Goal: Find contact information: Find contact information

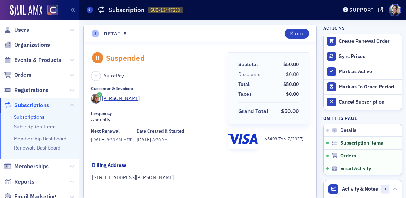
scroll to position [284, 0]
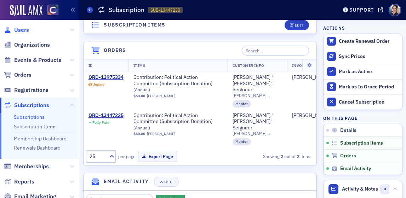
click at [22, 32] on span "Users" at bounding box center [21, 30] width 15 height 8
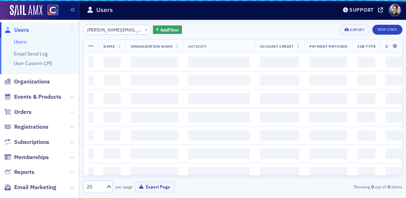
scroll to position [0, 9]
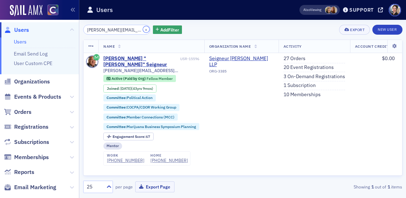
drag, startPoint x: 138, startPoint y: 30, endPoint x: 132, endPoint y: 30, distance: 6.0
click at [143, 30] on button "×" at bounding box center [146, 29] width 6 height 6
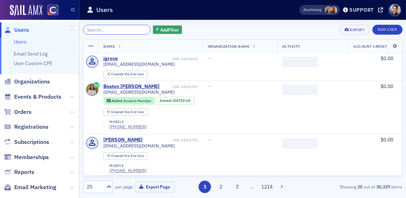
paste input "Skylar Waite"
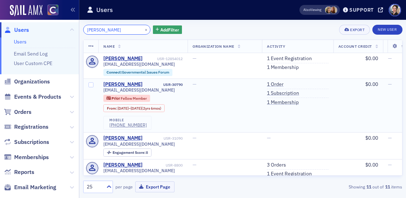
type input "Skylar Waite"
click at [27, 30] on span "Users" at bounding box center [21, 30] width 15 height 8
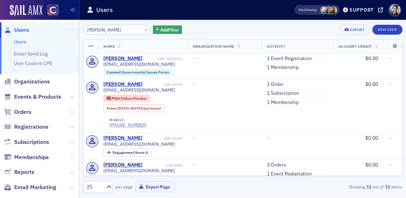
click at [24, 28] on span "Users" at bounding box center [21, 30] width 15 height 8
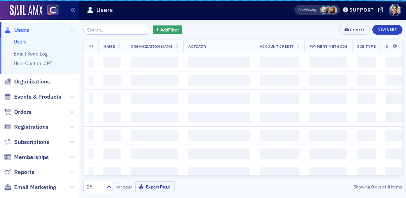
click at [138, 31] on input "search" at bounding box center [117, 30] width 68 height 10
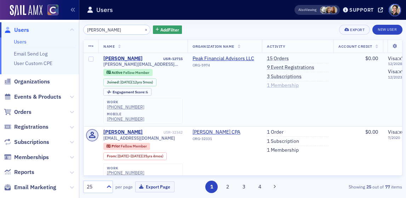
scroll to position [0, 0]
type input "Debbie Freeman"
click at [290, 77] on link "3 Subscriptions" at bounding box center [284, 77] width 35 height 6
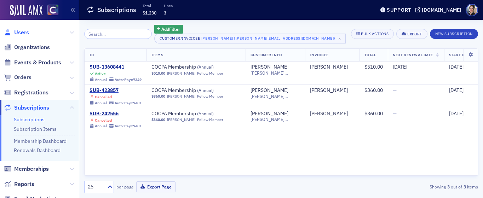
drag, startPoint x: 23, startPoint y: 33, endPoint x: 27, endPoint y: 33, distance: 3.6
click at [23, 33] on span "Users" at bounding box center [21, 33] width 15 height 8
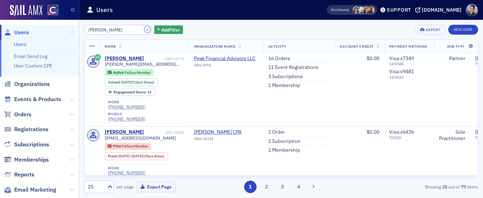
click at [145, 29] on button "×" at bounding box center [148, 29] width 6 height 6
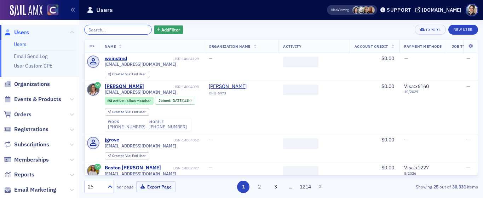
paste input "karen.sweat@comcast.net"
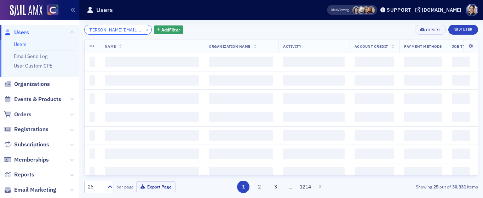
scroll to position [0, 5]
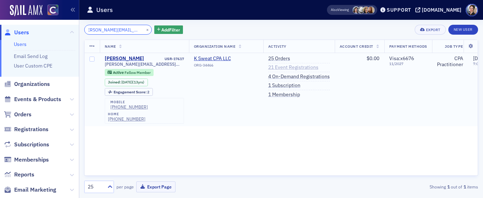
type input "karen.sweat@comcast.net"
drag, startPoint x: 288, startPoint y: 67, endPoint x: 275, endPoint y: 66, distance: 12.8
click at [287, 68] on link "21 Event Registrations" at bounding box center [293, 67] width 50 height 6
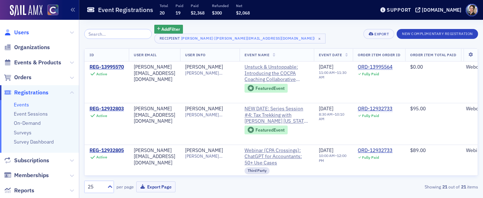
click at [21, 32] on span "Users" at bounding box center [21, 33] width 15 height 8
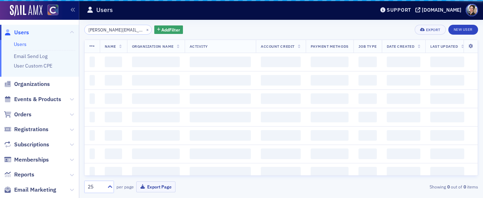
scroll to position [0, 5]
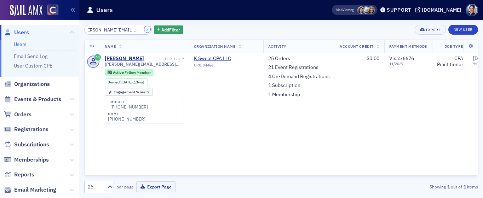
click at [145, 28] on button "×" at bounding box center [148, 29] width 6 height 6
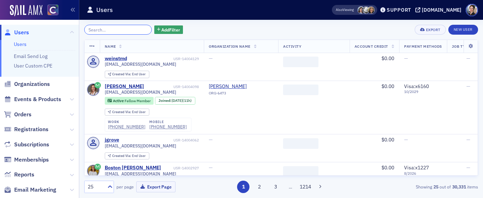
paste input "Susan Gonzales"
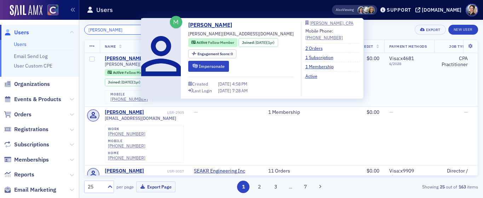
type input "Susan Gonzales"
click at [130, 59] on div "Susan Gonzales" at bounding box center [124, 59] width 39 height 6
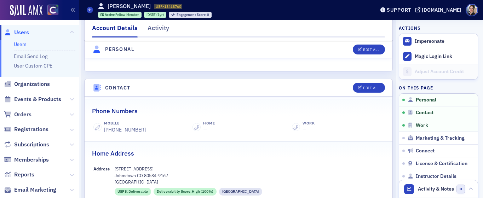
scroll to position [299, 0]
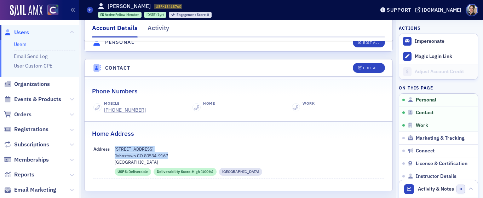
drag, startPoint x: 115, startPoint y: 142, endPoint x: 152, endPoint y: 146, distance: 36.7
click at [171, 148] on div "433 Sycamore Avenue Johnstown CO 80534-9167 Weld County" at bounding box center [250, 155] width 270 height 19
copy div "433 Sycamore Avenue Johnstown CO 80534-9167"
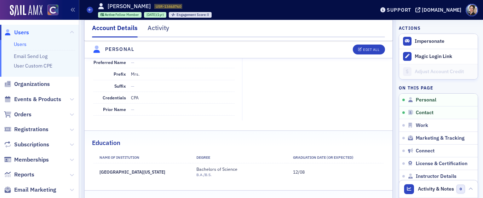
scroll to position [64, 0]
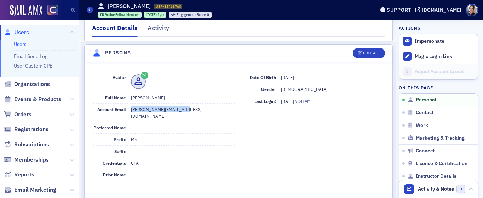
drag, startPoint x: 131, startPoint y: 109, endPoint x: 174, endPoint y: 109, distance: 43.6
click at [189, 109] on dd "susan@sgcpaservices.com" at bounding box center [183, 113] width 104 height 18
copy dd "susan@sgcpaservices.com"
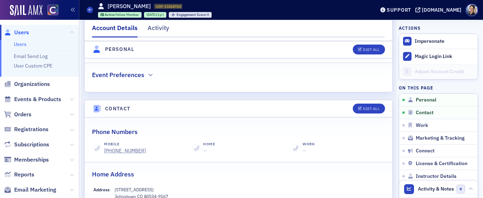
scroll to position [262, 0]
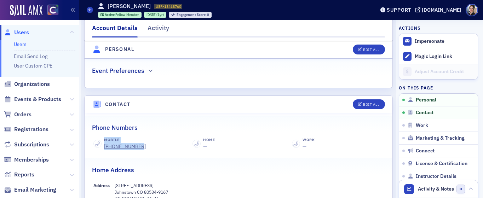
drag, startPoint x: 100, startPoint y: 141, endPoint x: 147, endPoint y: 142, distance: 47.5
click at [136, 141] on div "Mobile (970) 631-3855" at bounding box center [140, 143] width 92 height 13
click at [148, 142] on div "Mobile (970) 631-3855" at bounding box center [140, 143] width 92 height 13
click at [134, 143] on div "(970) 631-3855" at bounding box center [125, 146] width 42 height 7
drag, startPoint x: 146, startPoint y: 140, endPoint x: 104, endPoint y: 139, distance: 41.1
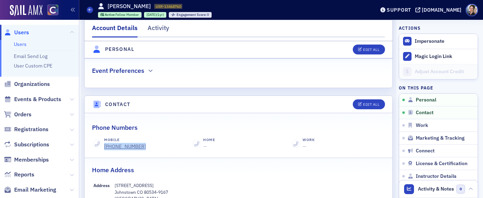
click at [103, 139] on div "Mobile (970) 631-3855" at bounding box center [140, 143] width 92 height 13
copy div "(970) 631-3855"
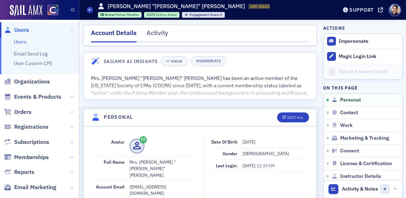
click at [23, 30] on span "Users" at bounding box center [21, 30] width 15 height 8
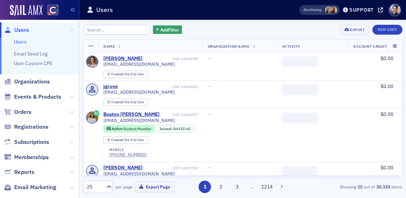
click at [113, 30] on input "search" at bounding box center [117, 30] width 68 height 10
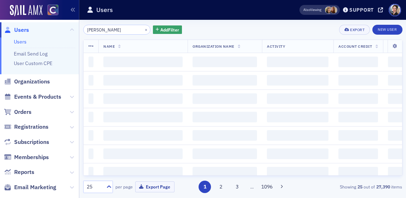
type input "[PERSON_NAME]"
